Goal: Task Accomplishment & Management: Use online tool/utility

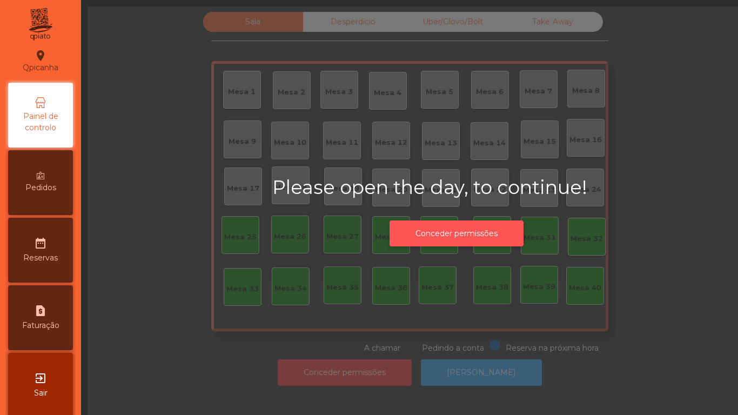
click at [465, 221] on button "Conceder permissões" at bounding box center [456, 233] width 134 height 26
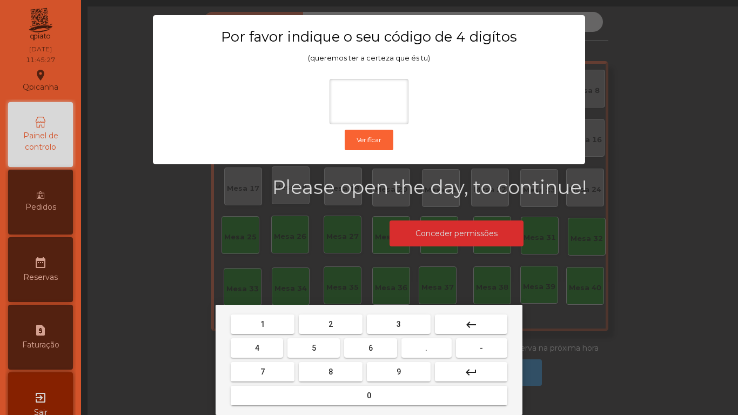
click at [262, 311] on div "1 2 3 keyboard_backspace 4 5 6 . - 7 8 9 keyboard_return 0" at bounding box center [368, 360] width 307 height 110
click at [391, 368] on button "9" at bounding box center [399, 371] width 64 height 19
click at [251, 329] on button "1" at bounding box center [263, 323] width 64 height 19
click at [475, 310] on div "1 2 3 keyboard_backspace 4 5 6 . - 7 8 9 keyboard_return 0" at bounding box center [368, 360] width 307 height 110
click at [471, 309] on div "1 2 3 keyboard_backspace 4 5 6 . - 7 8 9 keyboard_return 0" at bounding box center [368, 360] width 307 height 110
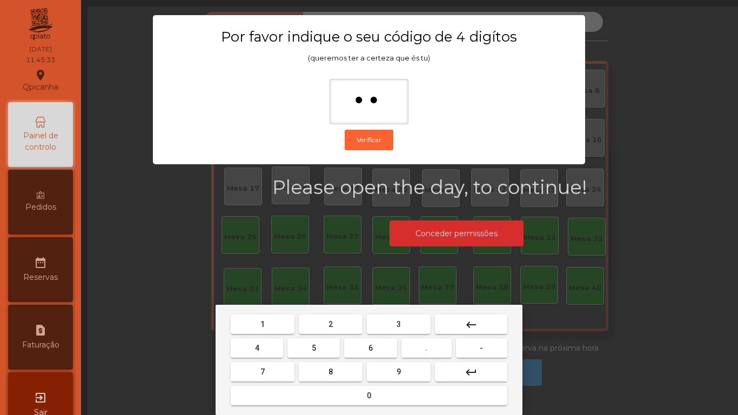
click at [476, 310] on div "1 2 3 keyboard_backspace 4 5 6 . - 7 8 9 keyboard_return 0" at bounding box center [368, 360] width 307 height 110
click at [478, 311] on div "1 2 3 keyboard_backspace 4 5 6 . - 7 8 9 keyboard_return 0" at bounding box center [368, 360] width 307 height 110
click at [465, 320] on mat-icon "keyboard_backspace" at bounding box center [470, 324] width 13 height 13
type input "*"
click at [464, 320] on mat-icon "keyboard_backspace" at bounding box center [470, 324] width 13 height 13
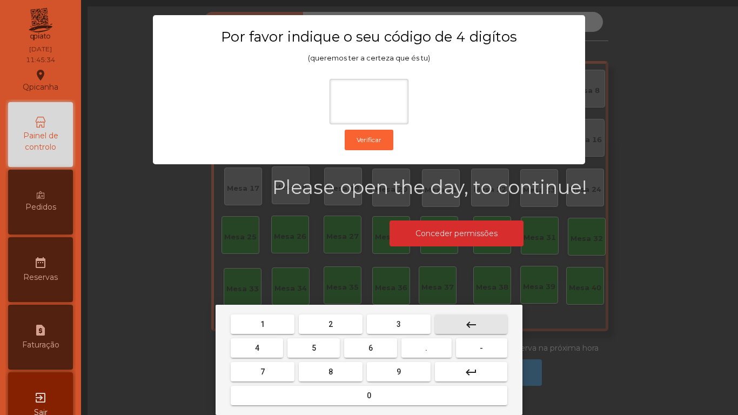
click at [468, 315] on button "keyboard_backspace" at bounding box center [471, 323] width 72 height 19
click at [267, 316] on button "1" at bounding box center [263, 323] width 64 height 19
click at [399, 370] on span "9" at bounding box center [398, 371] width 4 height 9
click at [259, 342] on button "4" at bounding box center [257, 347] width 52 height 19
click at [397, 367] on span "9" at bounding box center [398, 371] width 4 height 9
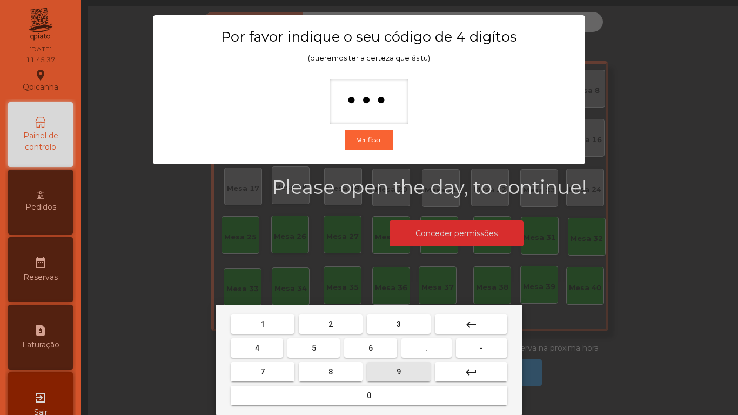
type input "****"
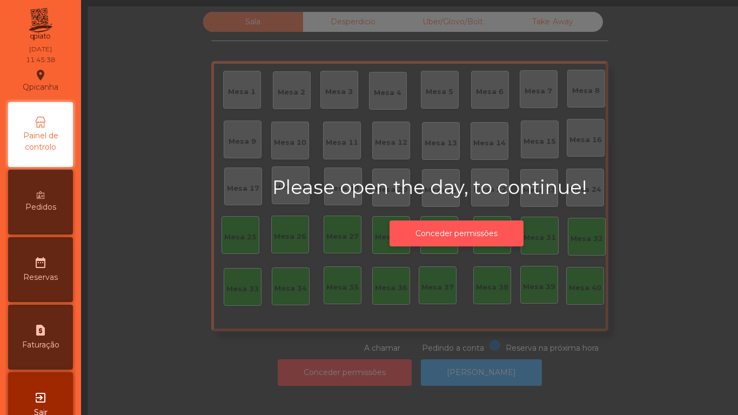
click at [460, 228] on button "Conceder permissões" at bounding box center [456, 233] width 134 height 26
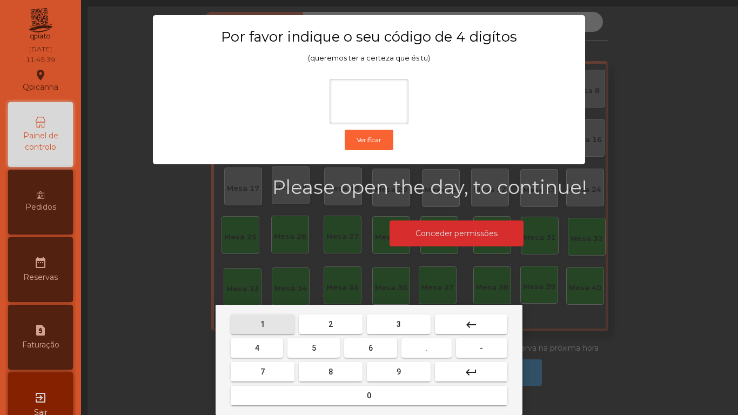
click at [262, 323] on span "1" at bounding box center [262, 324] width 4 height 9
click at [394, 371] on button "9" at bounding box center [399, 371] width 64 height 19
click at [255, 342] on button "4" at bounding box center [257, 347] width 52 height 19
click at [399, 371] on span "9" at bounding box center [398, 371] width 4 height 9
type input "****"
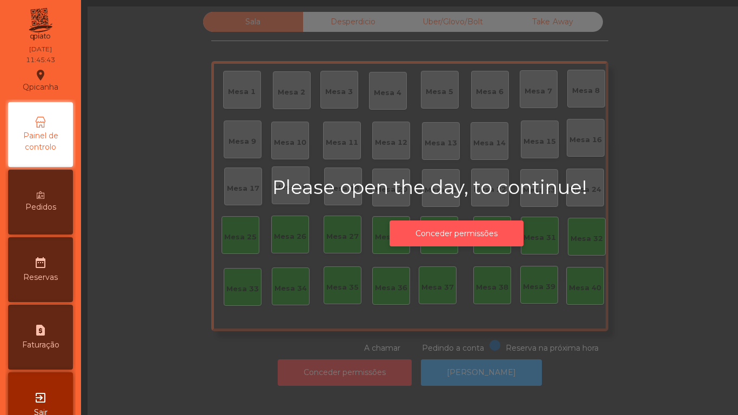
click at [459, 231] on button "Conceder permissões" at bounding box center [456, 233] width 134 height 26
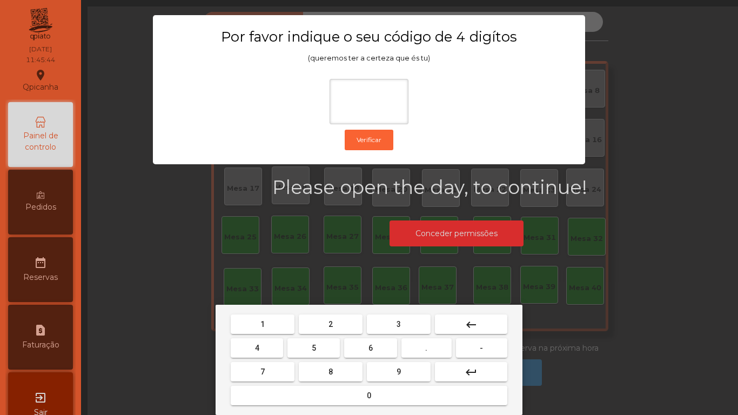
click at [266, 311] on div "1 2 3 keyboard_backspace 4 5 6 . - 7 8 9 keyboard_return 0" at bounding box center [368, 360] width 307 height 110
click at [399, 370] on span "9" at bounding box center [398, 371] width 4 height 9
click at [256, 346] on span "4" at bounding box center [257, 347] width 4 height 9
click at [370, 396] on span "0" at bounding box center [369, 395] width 4 height 9
click at [479, 318] on button "keyboard_backspace" at bounding box center [471, 323] width 72 height 19
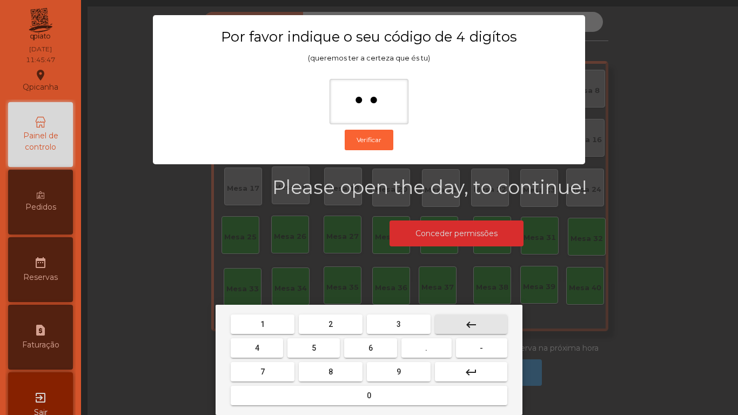
click at [476, 318] on mat-icon "keyboard_backspace" at bounding box center [470, 324] width 13 height 13
type input "*"
click at [472, 321] on mat-icon "keyboard_backspace" at bounding box center [470, 324] width 13 height 13
click at [471, 321] on mat-icon "keyboard_backspace" at bounding box center [470, 324] width 13 height 13
click at [470, 321] on mat-icon "keyboard_backspace" at bounding box center [470, 324] width 13 height 13
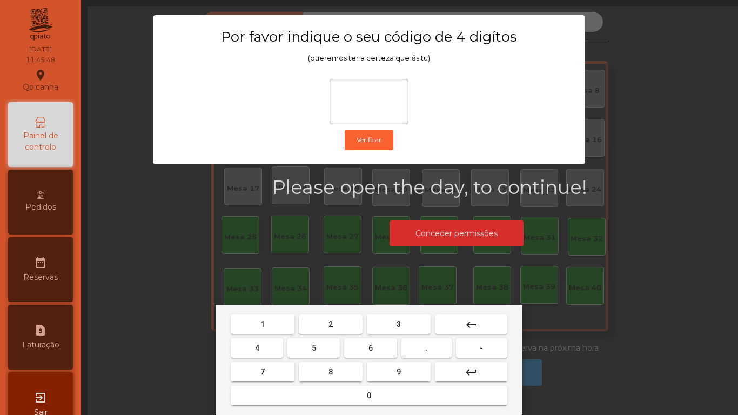
click at [262, 323] on span "1" at bounding box center [262, 324] width 4 height 9
click at [392, 371] on button "9" at bounding box center [399, 371] width 64 height 19
click at [255, 341] on button "4" at bounding box center [257, 347] width 52 height 19
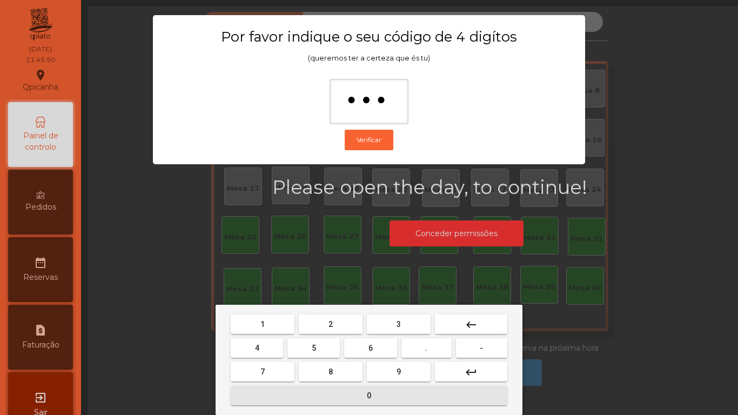
click at [369, 394] on span "0" at bounding box center [369, 395] width 4 height 9
type input "****"
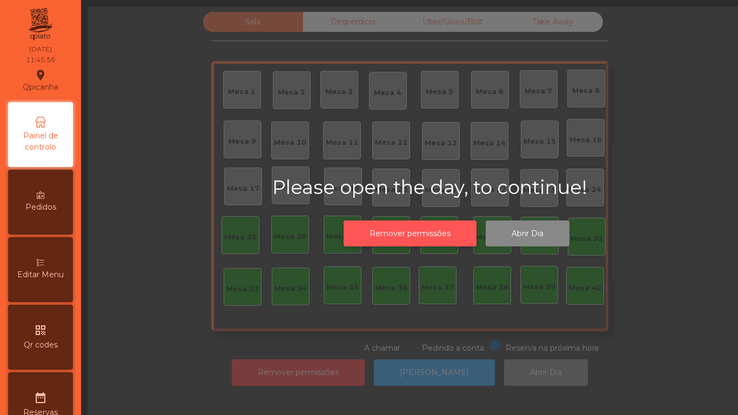
click at [414, 232] on button "Remover permissões" at bounding box center [409, 233] width 133 height 26
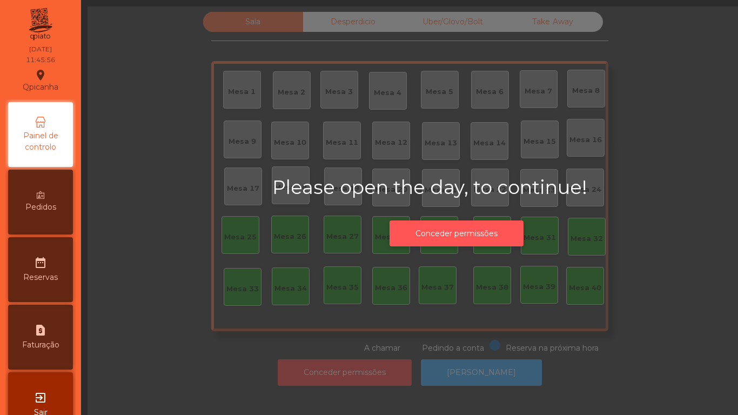
click at [470, 232] on button "Conceder permissões" at bounding box center [456, 233] width 134 height 26
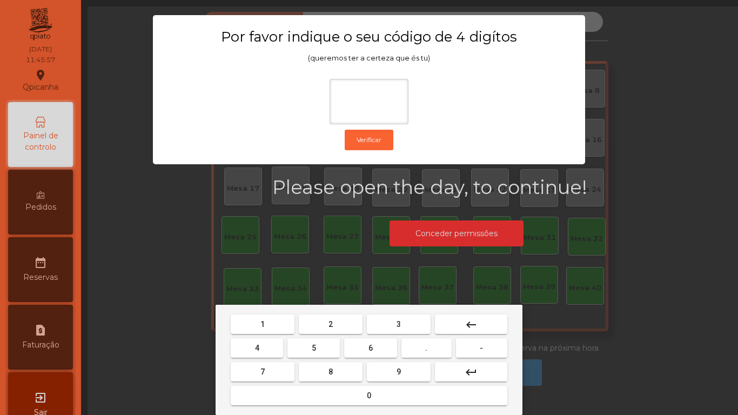
click at [269, 316] on button "1" at bounding box center [263, 323] width 64 height 19
click at [399, 370] on span "9" at bounding box center [398, 371] width 4 height 9
click at [256, 346] on span "4" at bounding box center [257, 347] width 4 height 9
click at [369, 395] on span "0" at bounding box center [369, 395] width 4 height 9
type input "****"
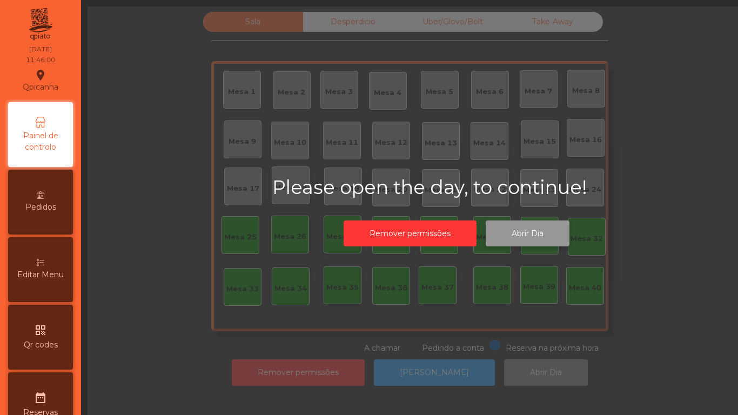
click at [531, 231] on button "Abrir Dia" at bounding box center [527, 233] width 84 height 26
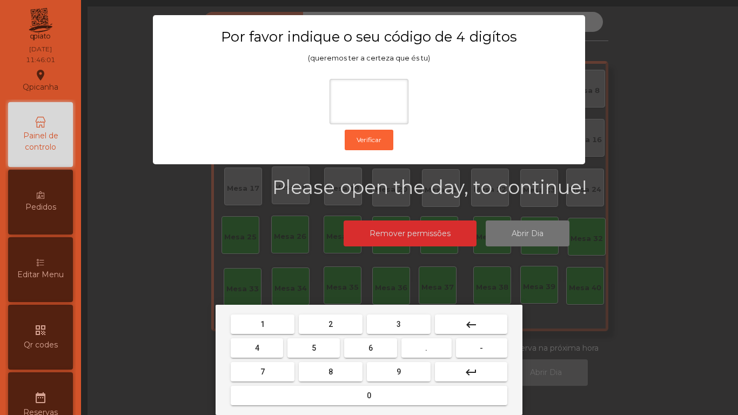
click at [270, 320] on button "1" at bounding box center [263, 323] width 64 height 19
click at [397, 369] on span "9" at bounding box center [398, 371] width 4 height 9
click at [255, 340] on button "4" at bounding box center [257, 347] width 52 height 19
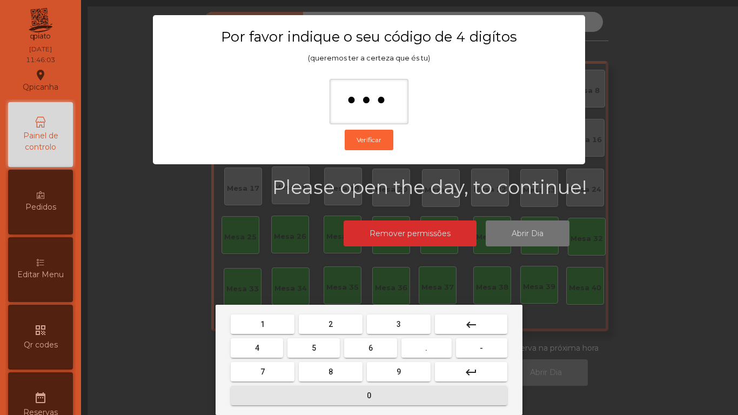
click at [369, 391] on span "0" at bounding box center [369, 395] width 4 height 9
type input "****"
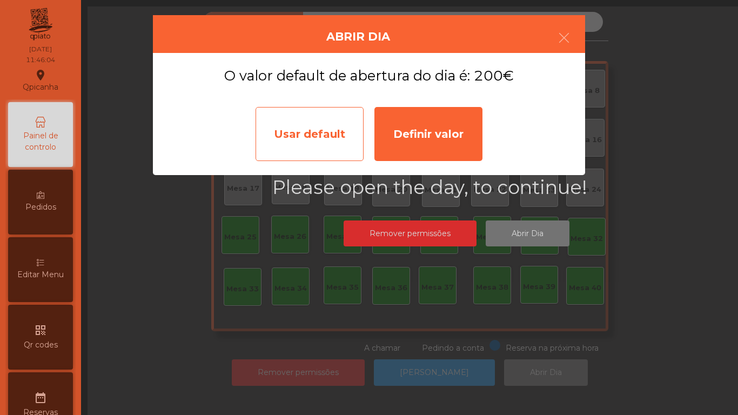
click at [307, 134] on div "Usar default" at bounding box center [309, 134] width 108 height 54
